Goal: Task Accomplishment & Management: Use online tool/utility

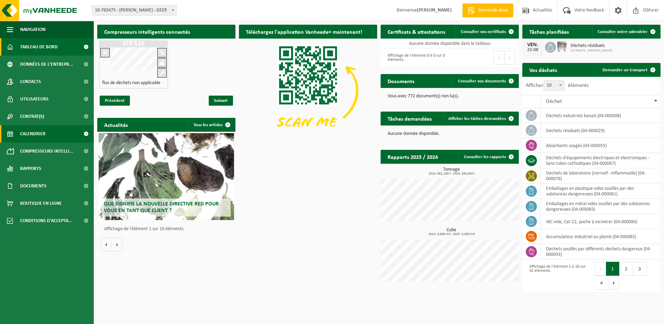
click at [35, 133] on span "Calendrier" at bounding box center [32, 133] width 25 height 17
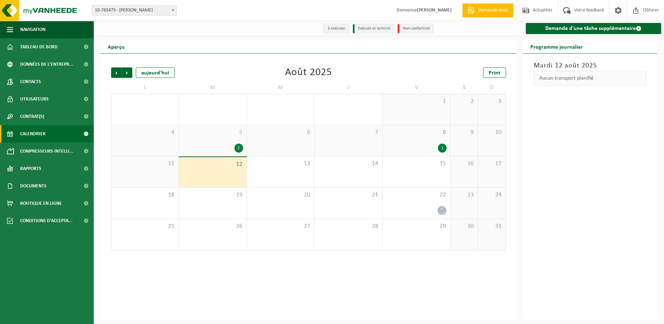
click at [229, 171] on div "12" at bounding box center [212, 172] width 67 height 30
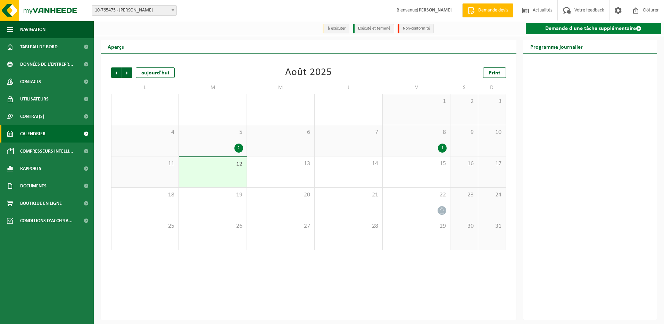
click at [574, 26] on link "Demande d'une tâche supplémentaire" at bounding box center [594, 28] width 136 height 11
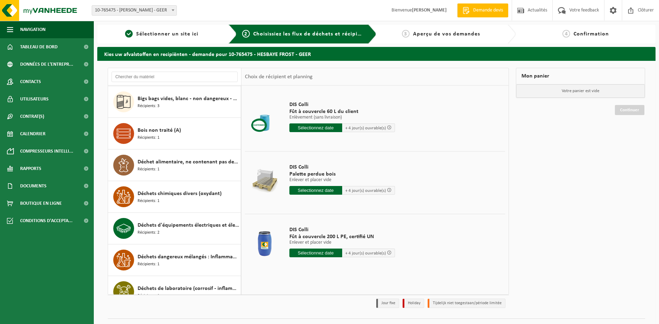
scroll to position [174, 0]
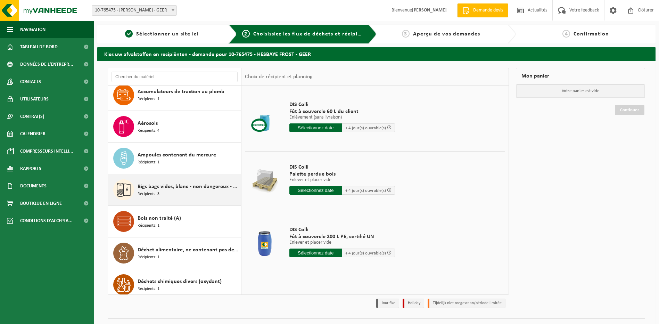
click at [164, 182] on span "Bigs bags vides, blanc - non dangereux - en vrac" at bounding box center [188, 186] width 101 height 8
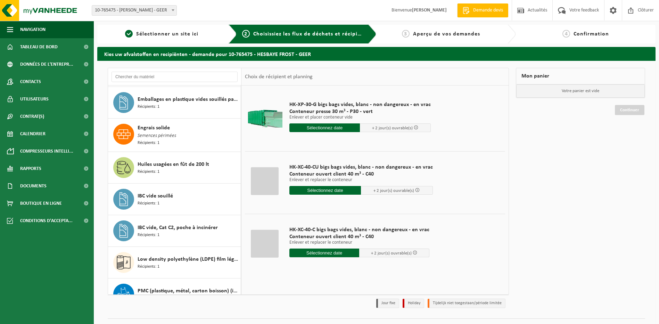
scroll to position [679, 0]
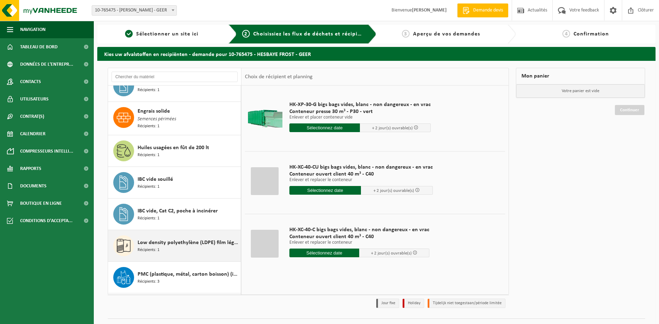
click at [161, 246] on div "Low density polyethylène (LDPE) film légumes, en vrac Récipients: 1" at bounding box center [188, 245] width 101 height 21
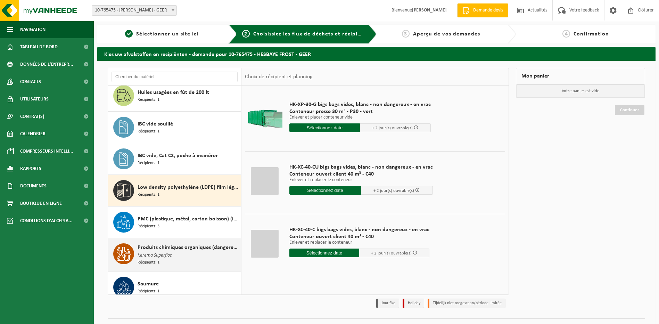
scroll to position [772, 0]
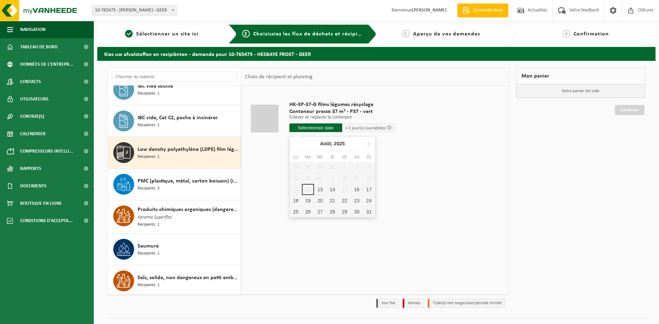
click at [314, 131] on input "text" at bounding box center [315, 127] width 53 height 9
click at [319, 190] on div "13" at bounding box center [320, 189] width 12 height 11
type input "à partir de [DATE]"
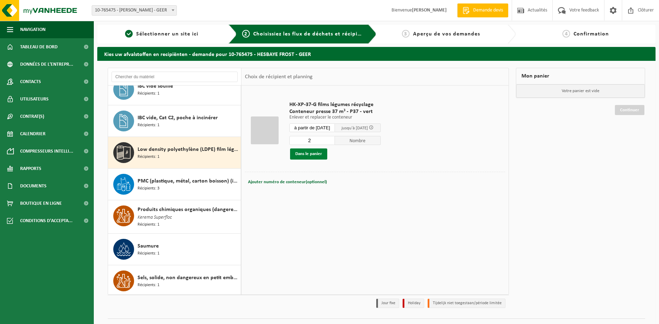
click at [302, 155] on button "Dans le panier" at bounding box center [308, 153] width 37 height 11
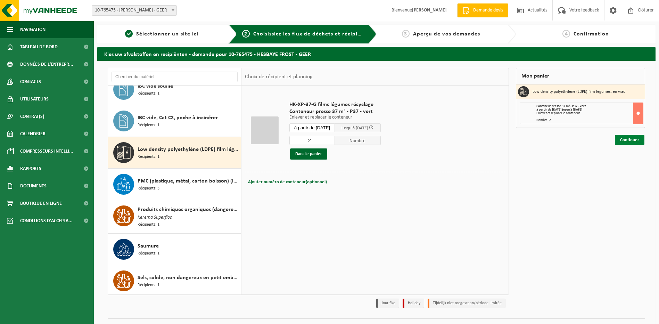
click at [631, 140] on link "Continuer" at bounding box center [630, 140] width 30 height 10
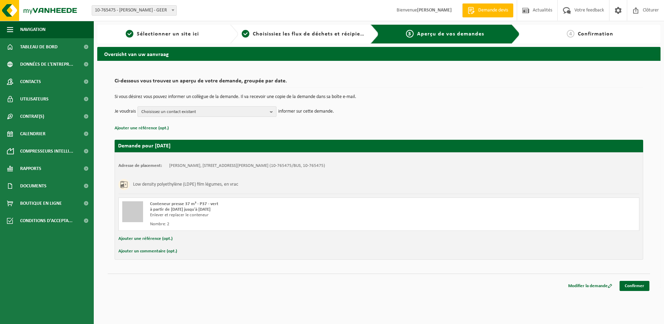
click at [254, 110] on span "Choisissez un contact existant" at bounding box center [204, 112] width 126 height 10
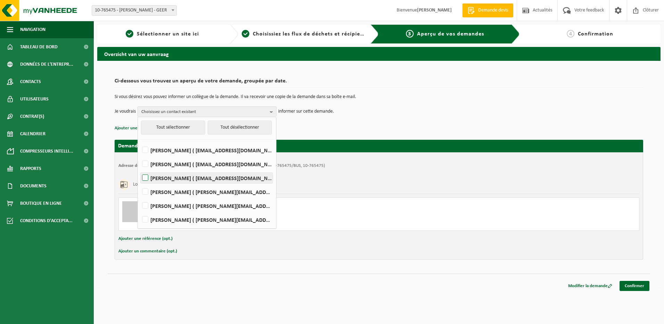
click at [147, 176] on label "SALVATOR COSTA ( salvator.costa@hesbayefrost.be )" at bounding box center [207, 178] width 132 height 10
click at [140, 169] on input "SALVATOR COSTA ( salvator.costa@hesbayefrost.be )" at bounding box center [139, 169] width 0 height 0
checkbox input "true"
click at [144, 191] on label "Jean Paul De Backer ( jean-paul.debacker@hesbayefrost.be )" at bounding box center [207, 191] width 132 height 10
click at [140, 183] on input "Jean Paul De Backer ( jean-paul.debacker@hesbayefrost.be )" at bounding box center [139, 183] width 0 height 0
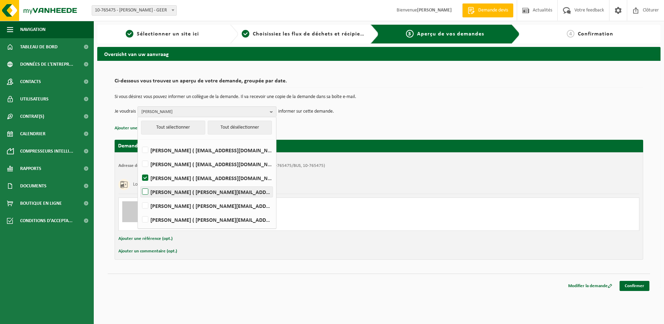
checkbox input "true"
click at [144, 250] on button "Ajouter un commentaire (opt.)" at bounding box center [147, 251] width 59 height 9
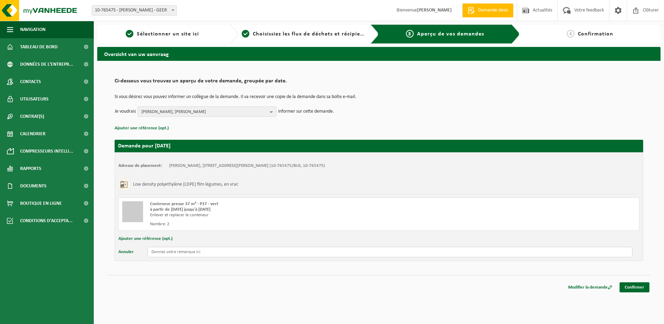
click at [167, 254] on input "text" at bounding box center [390, 252] width 485 height 10
drag, startPoint x: 264, startPoint y: 251, endPoint x: 219, endPoint y: 254, distance: 44.6
click at [219, 254] on input "Le contaoner se trouve au frigo 7. Le vider et nous rapporter." at bounding box center [390, 252] width 485 height 10
type input "Le contaoner se trouve au frigo 7. Apporter un vide et enlever le pleins"
click at [634, 285] on link "Confirmer" at bounding box center [635, 287] width 30 height 10
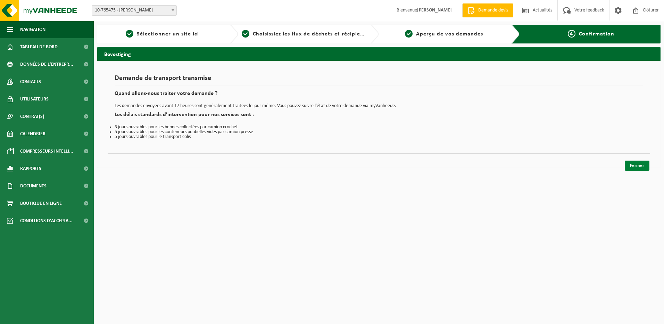
click at [641, 165] on link "Fermer" at bounding box center [637, 165] width 25 height 10
